Goal: Communication & Community: Answer question/provide support

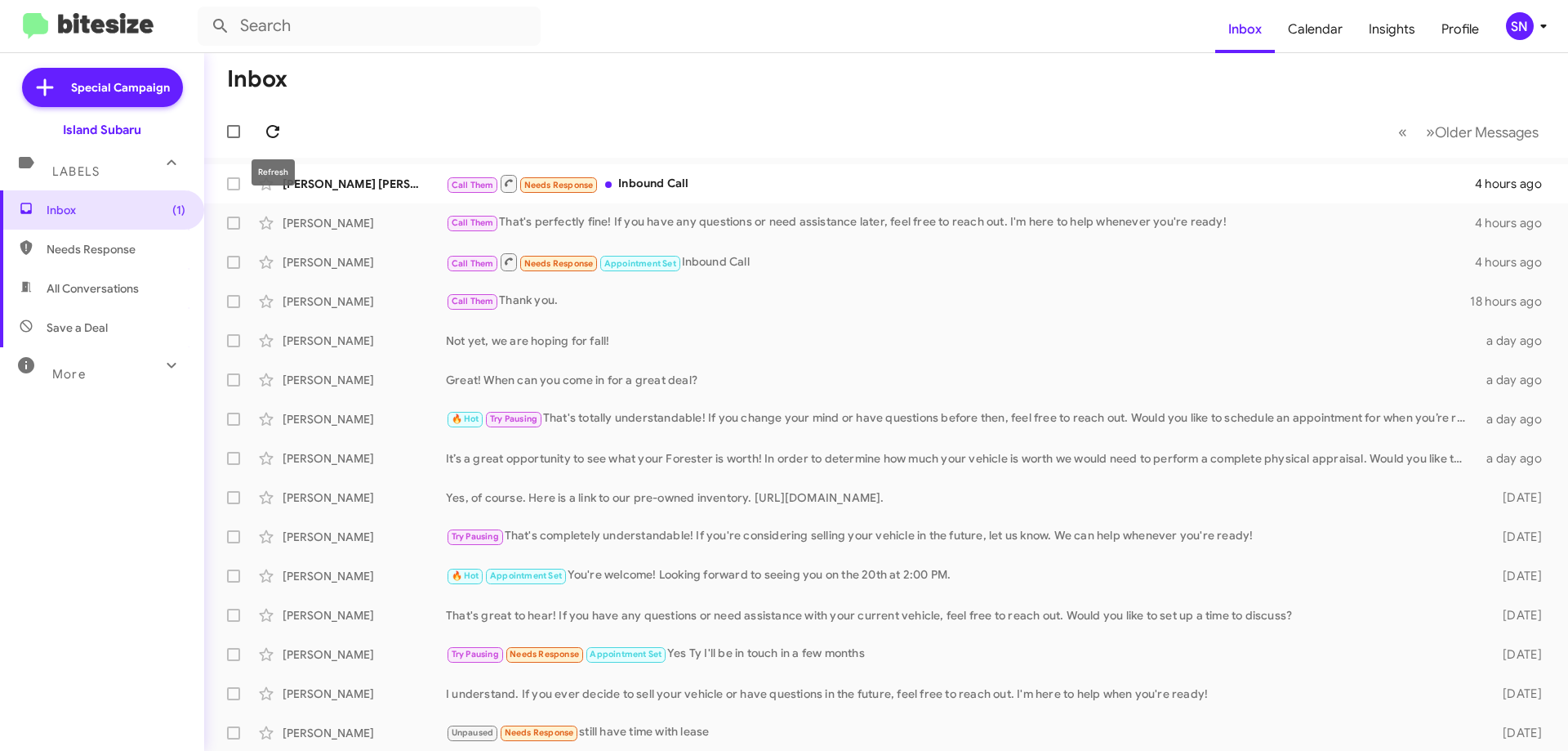
click at [271, 132] on icon at bounding box center [272, 131] width 19 height 19
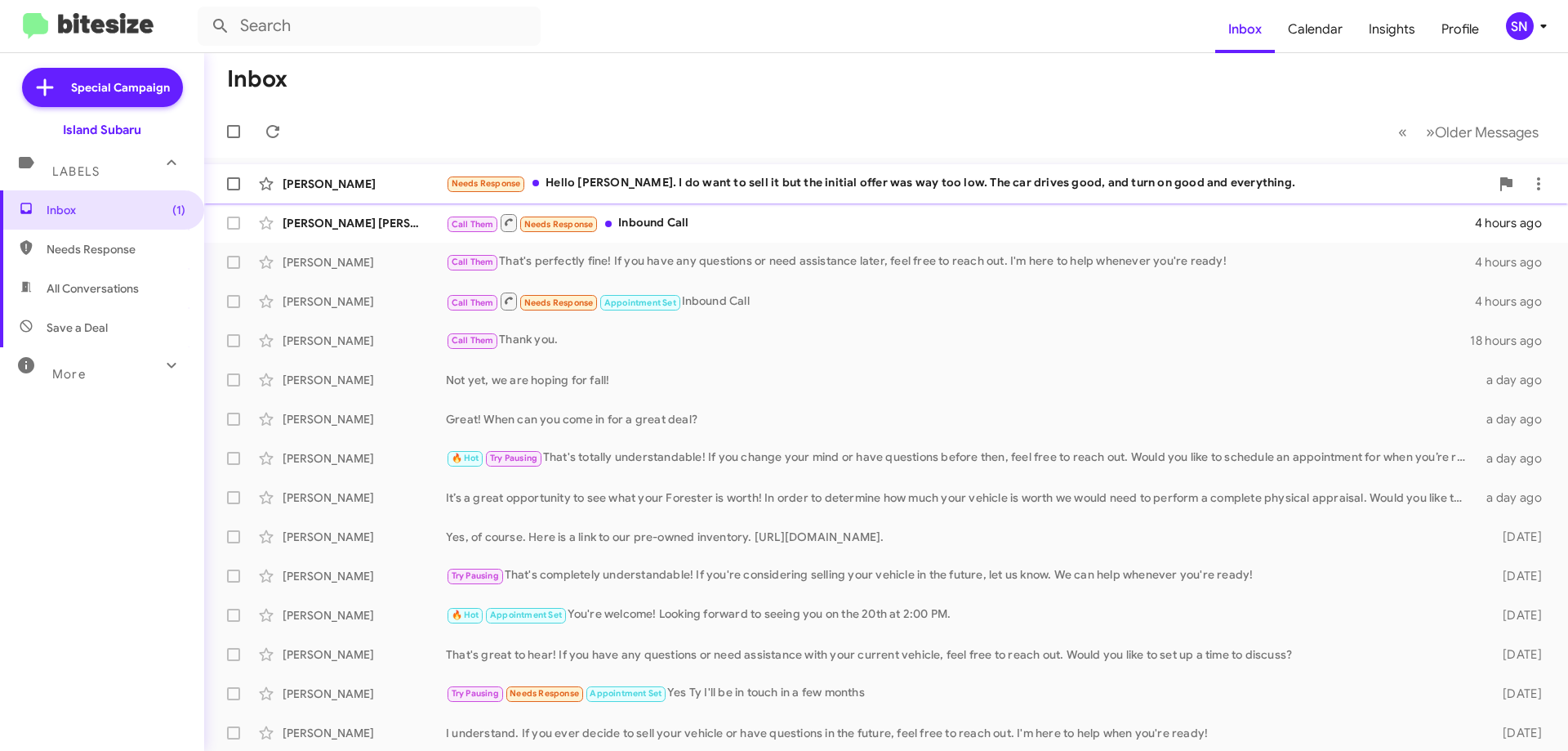
click at [1000, 176] on div "Needs Response Hello [PERSON_NAME]. I do want to sell it but the initial offer …" at bounding box center [968, 183] width 1044 height 18
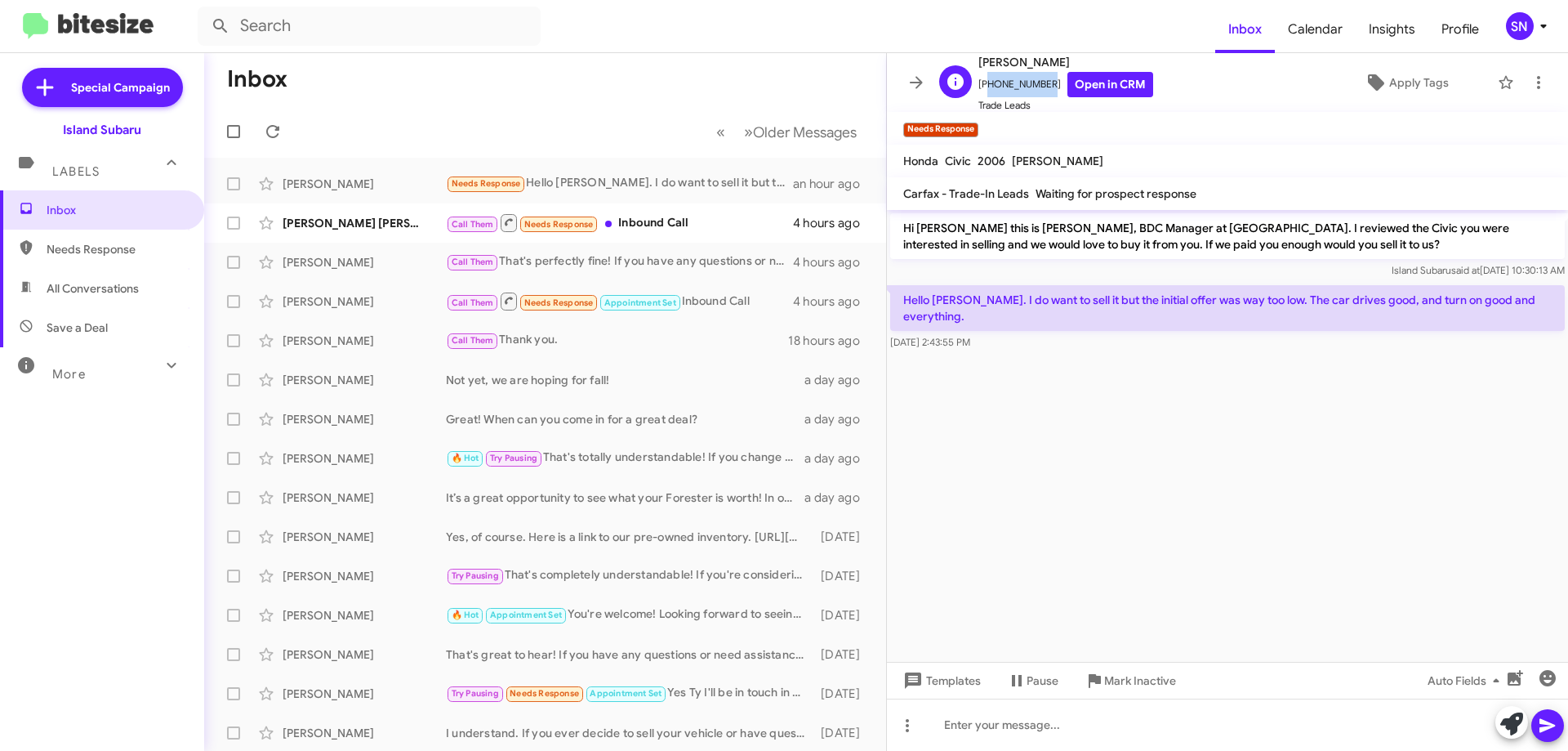
drag, startPoint x: 1040, startPoint y: 84, endPoint x: 984, endPoint y: 84, distance: 56.0
click at [984, 84] on span "[PHONE_NUMBER] Open in CRM" at bounding box center [1066, 85] width 175 height 25
copy span "12012595127"
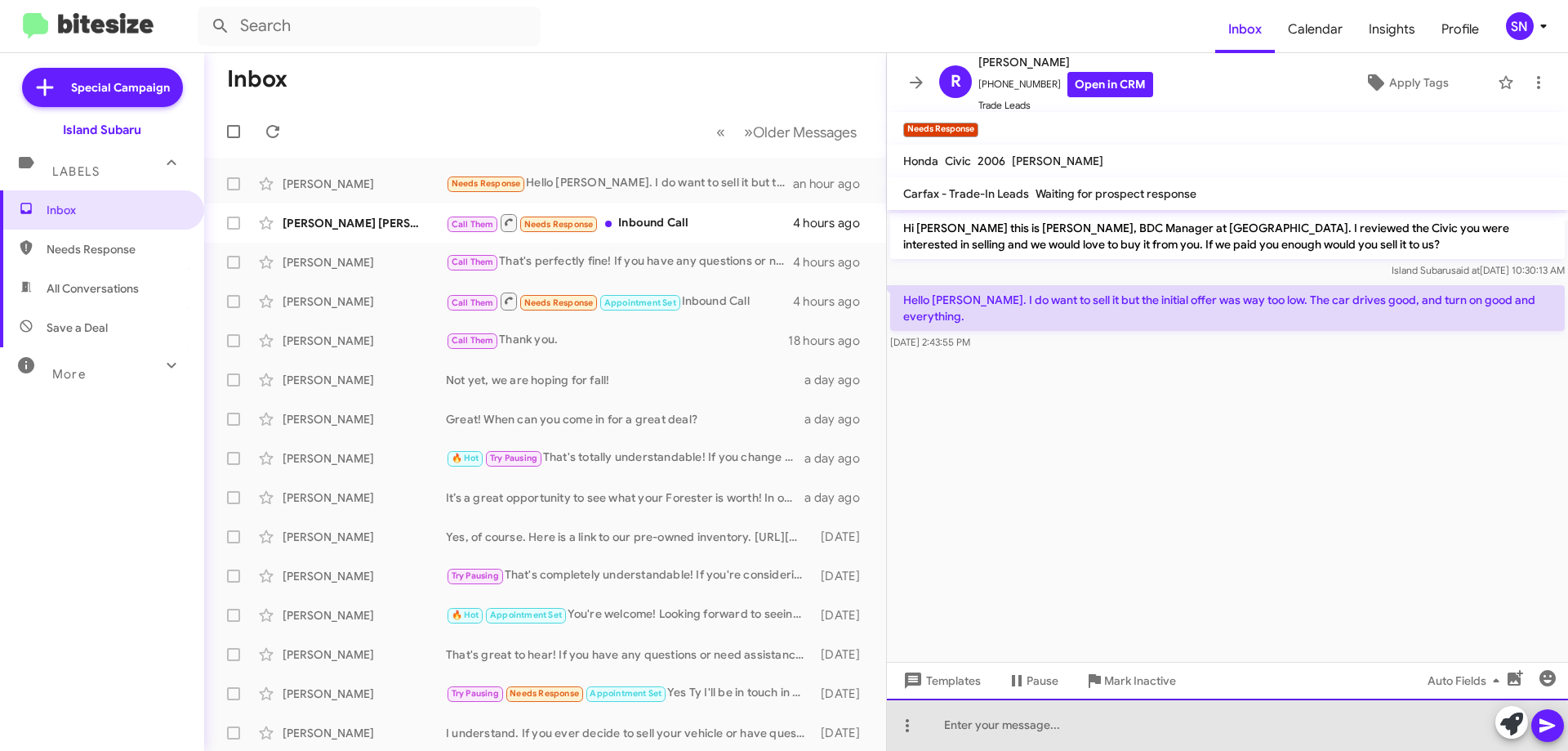
click at [1036, 733] on div at bounding box center [1228, 724] width 681 height 52
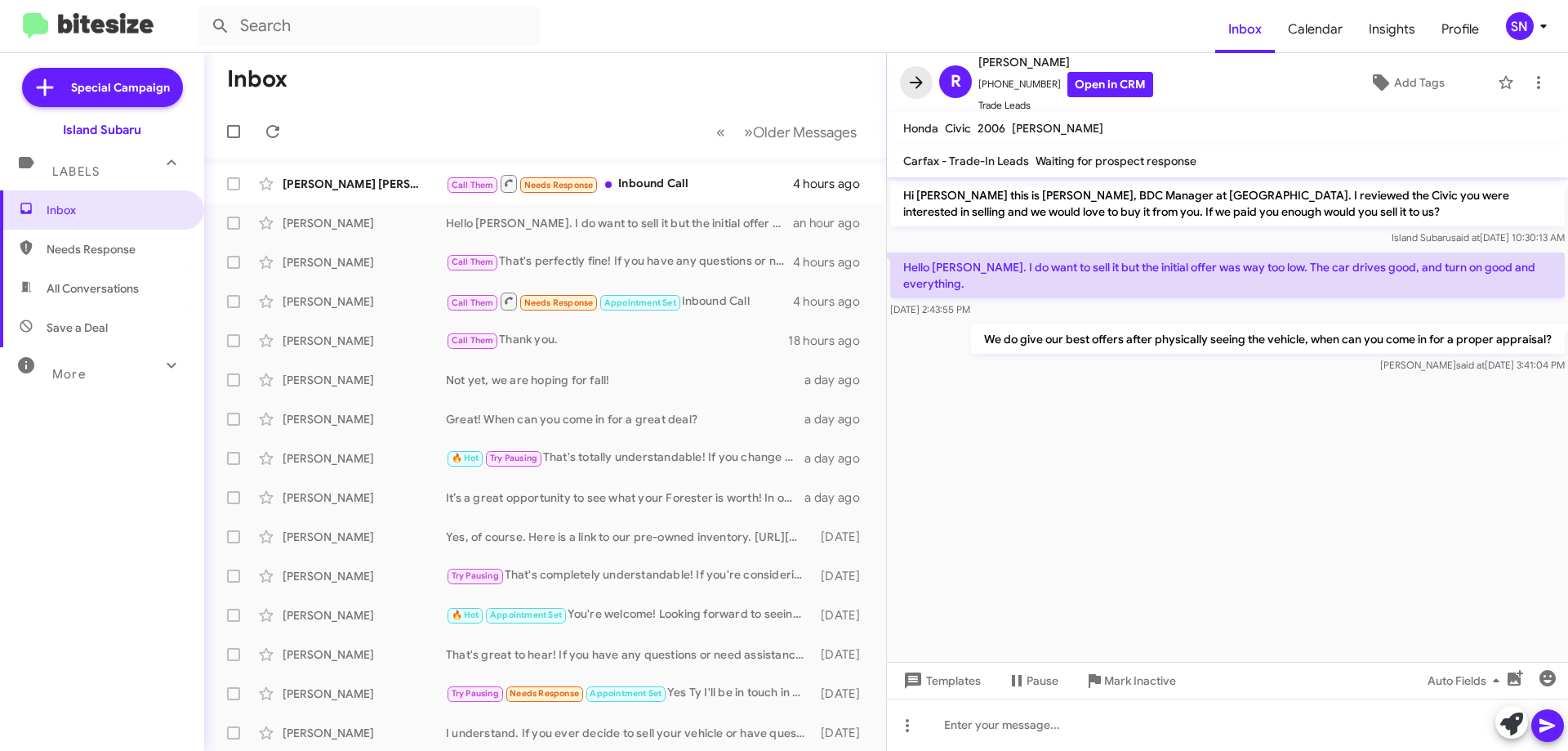
click at [912, 83] on icon at bounding box center [917, 82] width 13 height 13
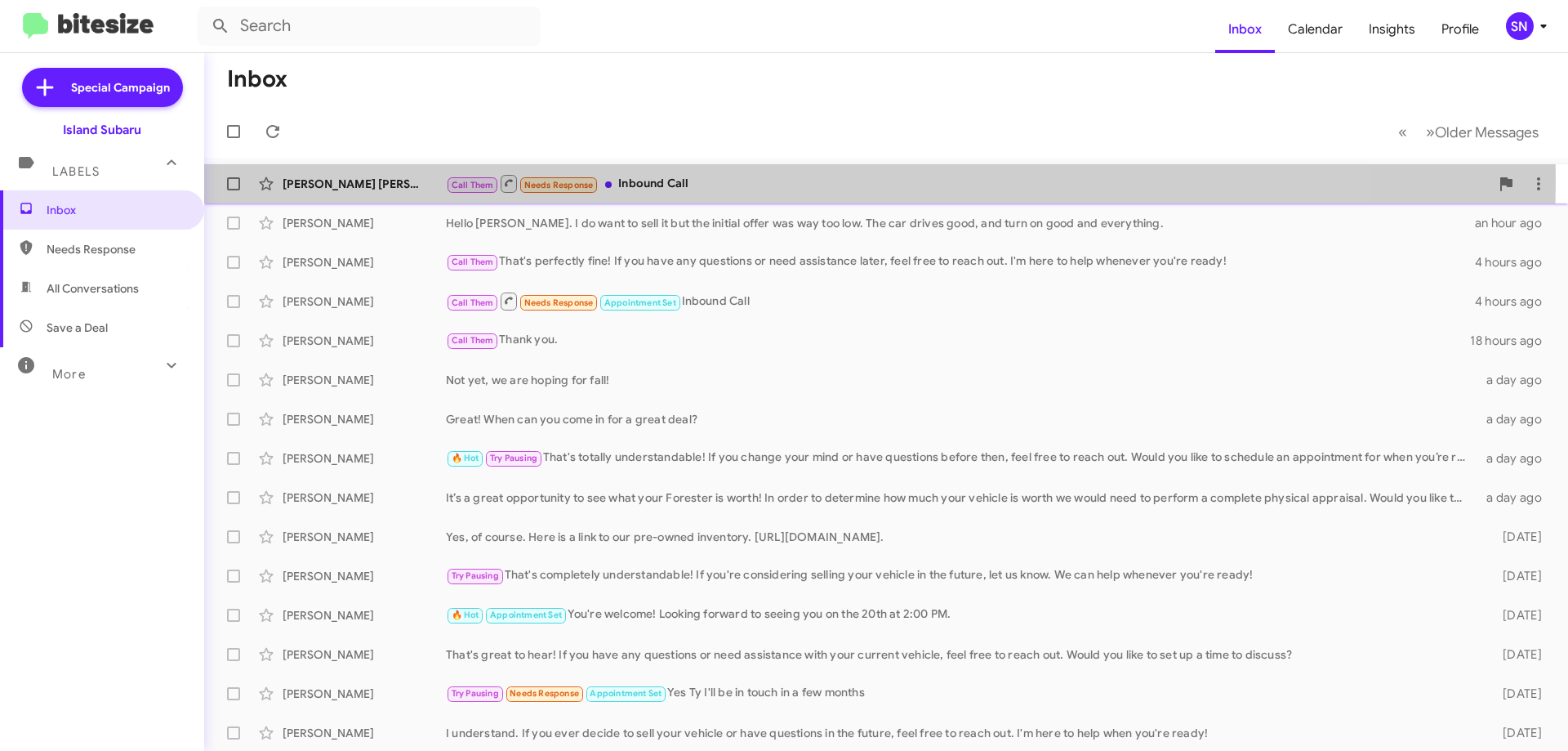
click at [426, 178] on div "[PERSON_NAME] [PERSON_NAME]" at bounding box center [364, 184] width 163 height 17
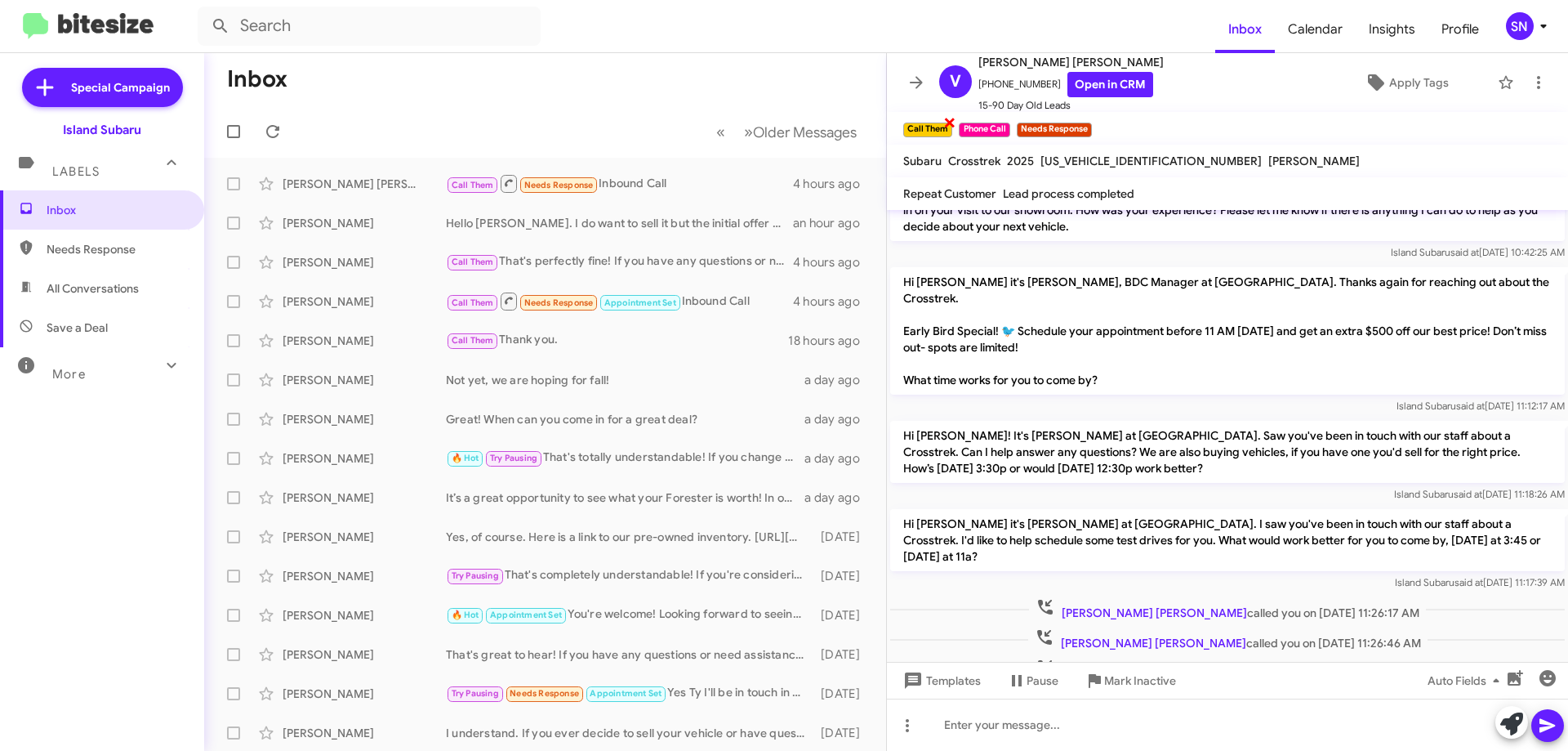
scroll to position [881, 0]
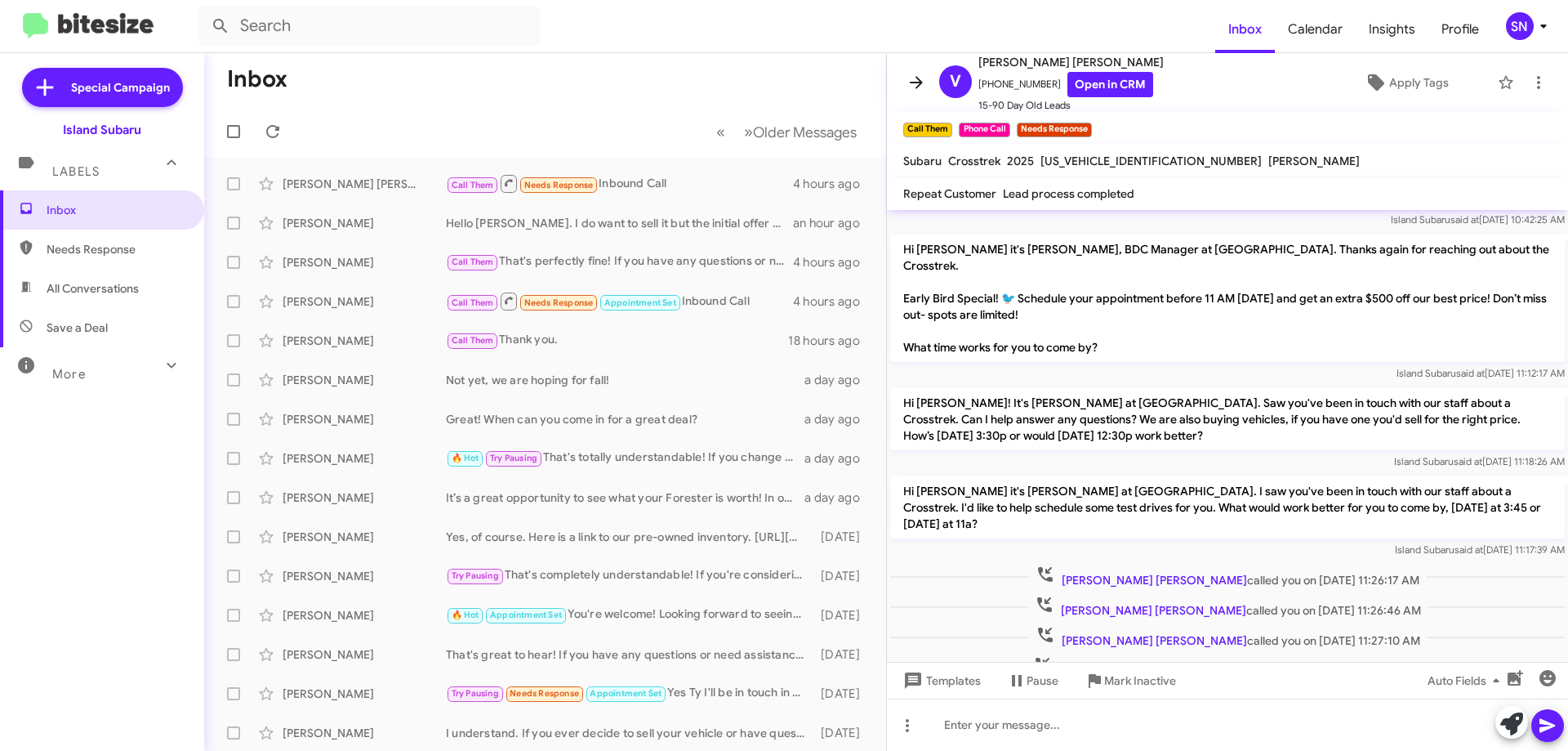
click at [914, 85] on icon at bounding box center [916, 82] width 19 height 19
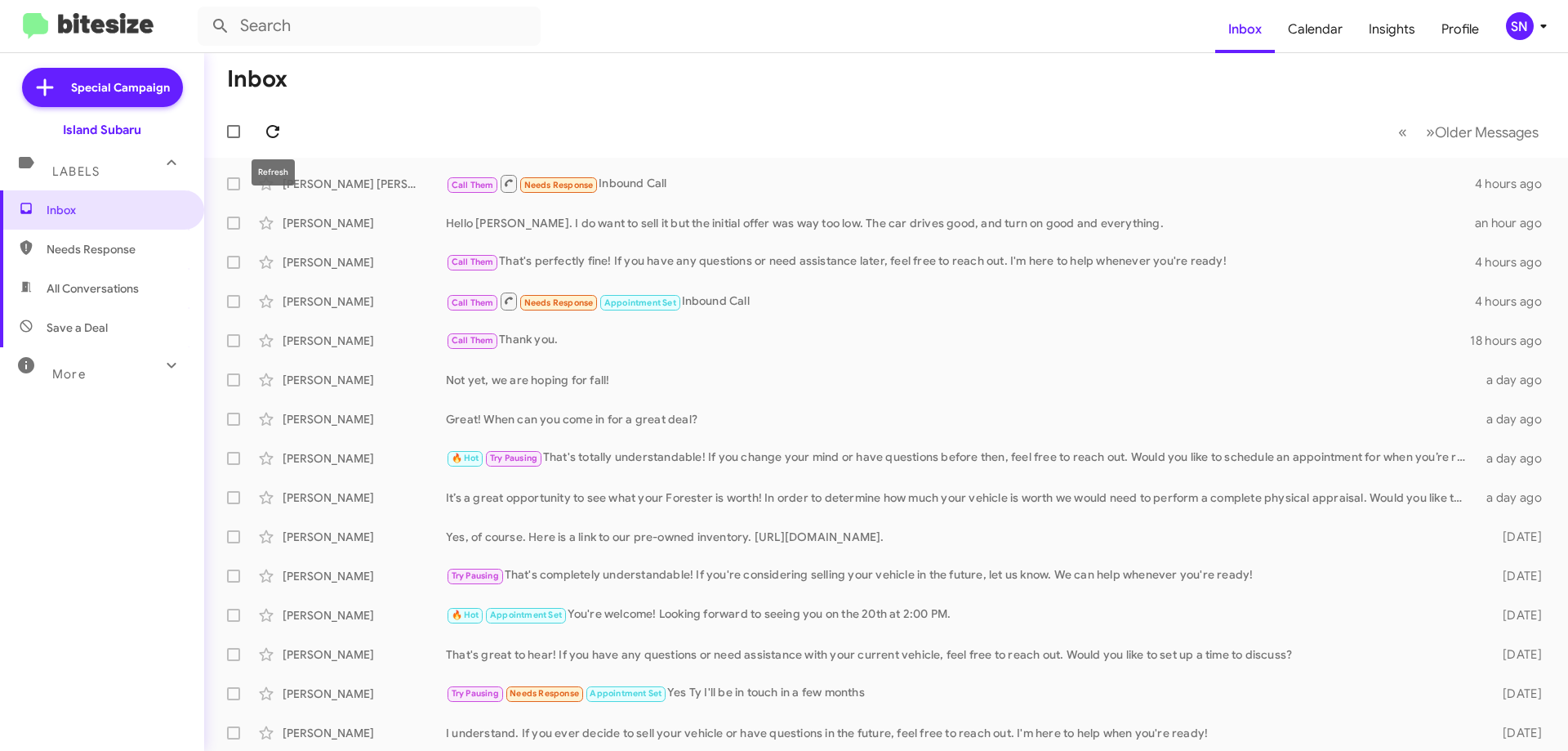
click at [273, 129] on icon at bounding box center [272, 131] width 19 height 19
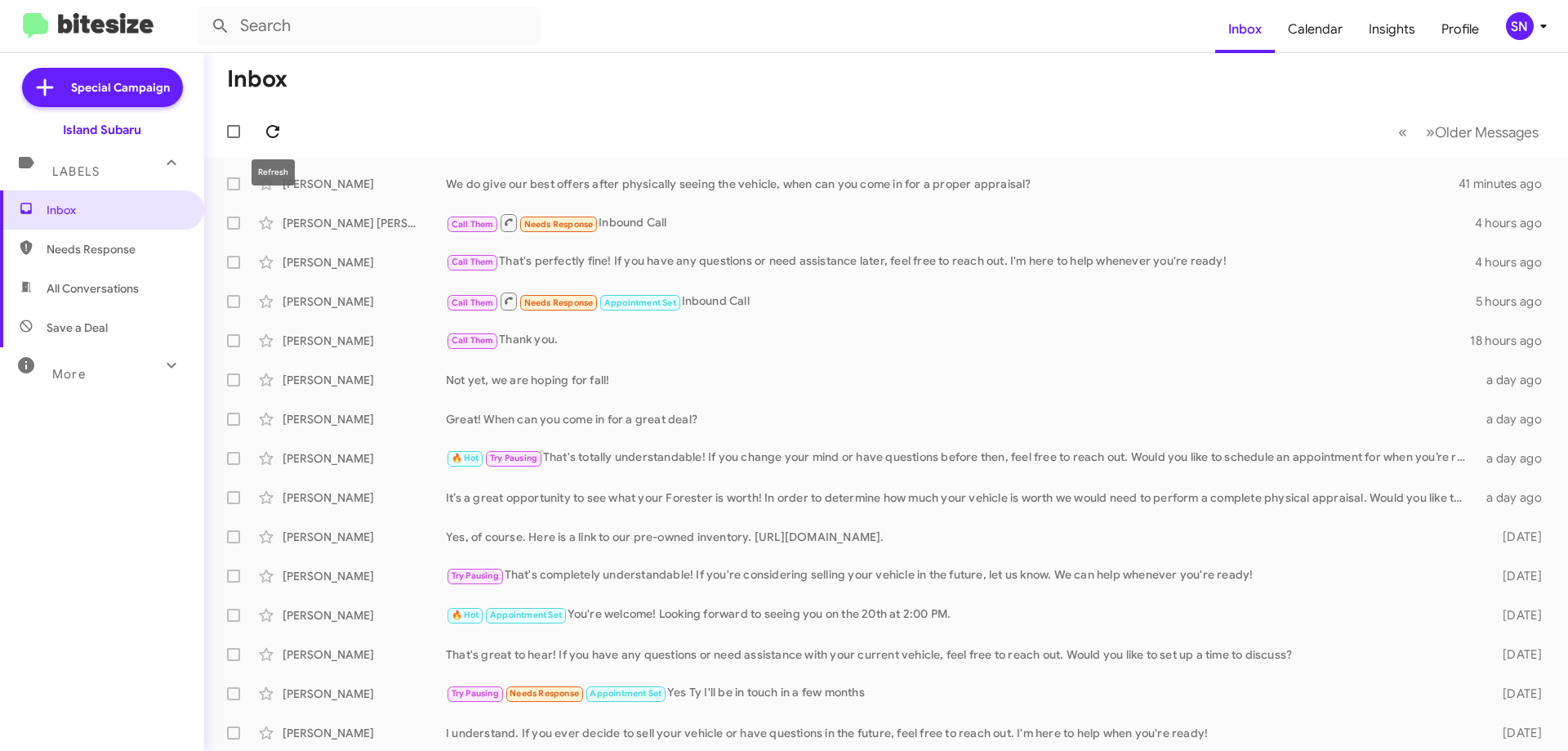
click at [273, 131] on icon at bounding box center [272, 131] width 19 height 19
